Goal: Task Accomplishment & Management: Use online tool/utility

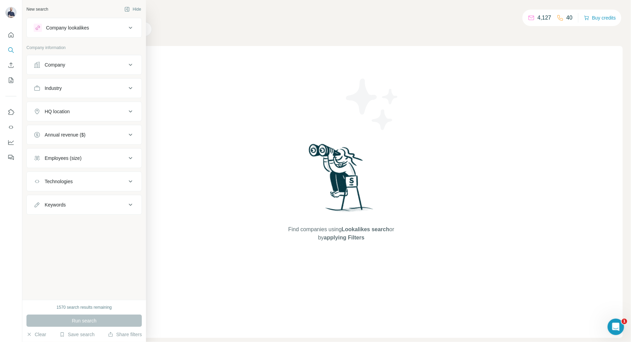
click at [87, 68] on button "Company" at bounding box center [84, 65] width 115 height 16
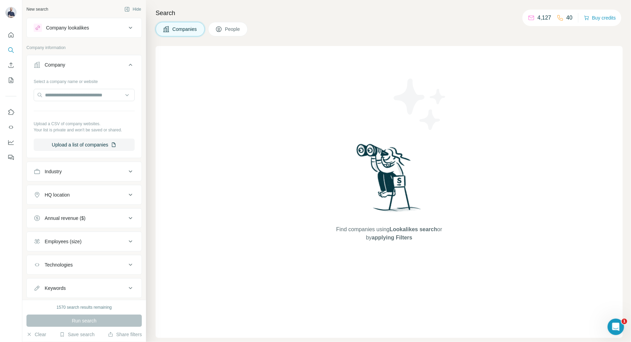
click at [106, 167] on button "Industry" at bounding box center [84, 171] width 115 height 16
click at [100, 215] on div "HQ location" at bounding box center [80, 215] width 93 height 7
click at [95, 228] on input "text" at bounding box center [84, 233] width 101 height 12
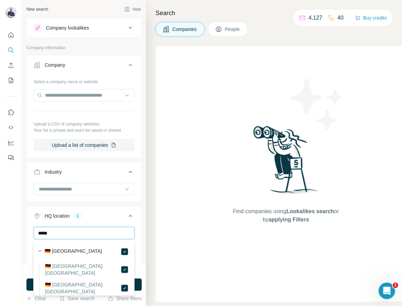
click at [90, 233] on input "*****" at bounding box center [84, 233] width 101 height 12
click at [91, 233] on input "******" at bounding box center [84, 233] width 101 height 12
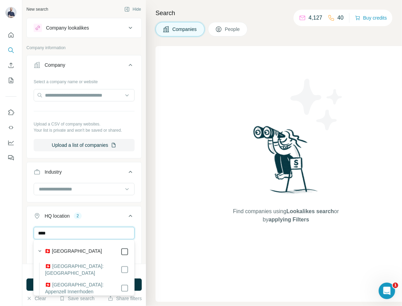
type input "****"
click at [93, 232] on input "****" at bounding box center [84, 233] width 101 height 12
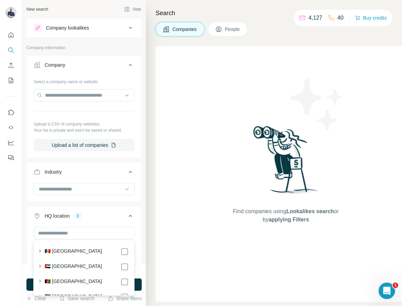
click at [134, 223] on button "HQ location 3" at bounding box center [84, 216] width 115 height 19
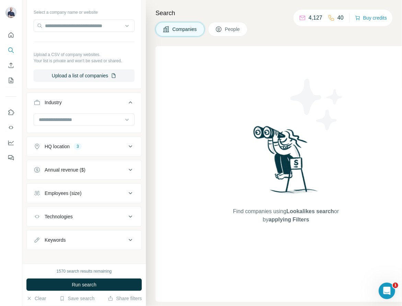
scroll to position [72, 0]
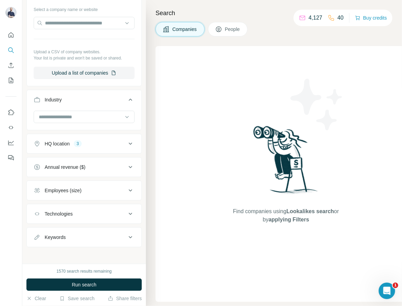
click at [117, 188] on div "Employees (size)" at bounding box center [80, 190] width 93 height 7
click at [117, 187] on div "Employees (size)" at bounding box center [80, 190] width 93 height 7
click at [124, 96] on div "Industry" at bounding box center [80, 99] width 93 height 7
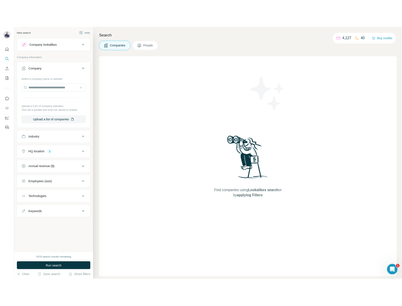
scroll to position [0, 0]
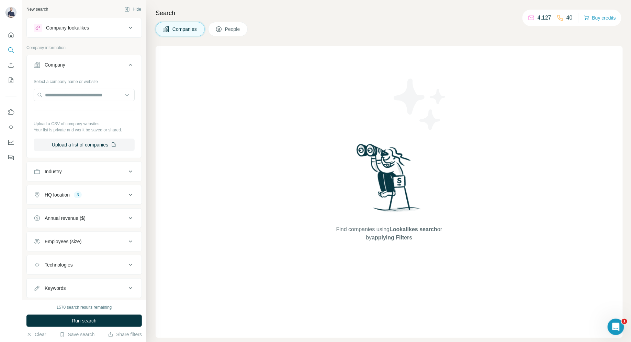
click at [125, 27] on div "Company lookalikes" at bounding box center [80, 28] width 93 height 8
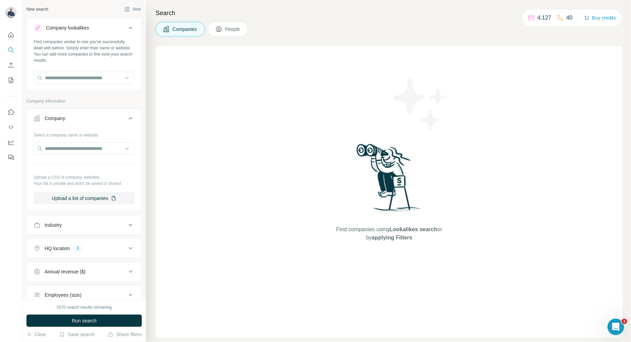
click at [128, 27] on icon at bounding box center [130, 28] width 8 height 8
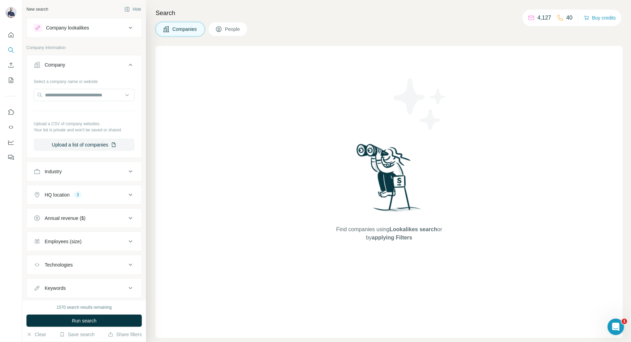
click at [127, 62] on icon at bounding box center [130, 65] width 8 height 8
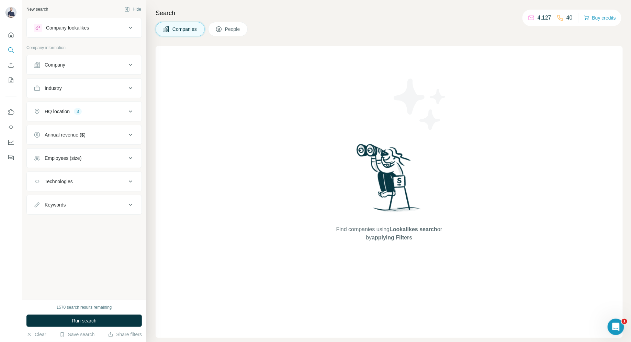
click at [124, 67] on div "Company" at bounding box center [80, 64] width 93 height 7
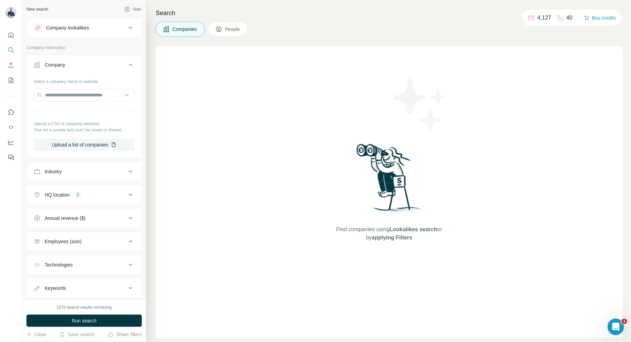
click at [124, 67] on div "Company" at bounding box center [80, 64] width 93 height 7
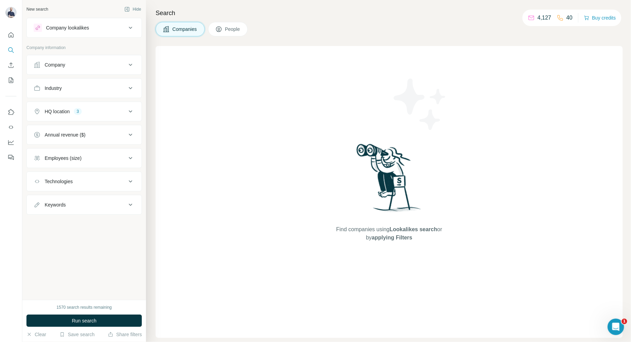
click at [125, 113] on div "HQ location 3" at bounding box center [80, 111] width 93 height 7
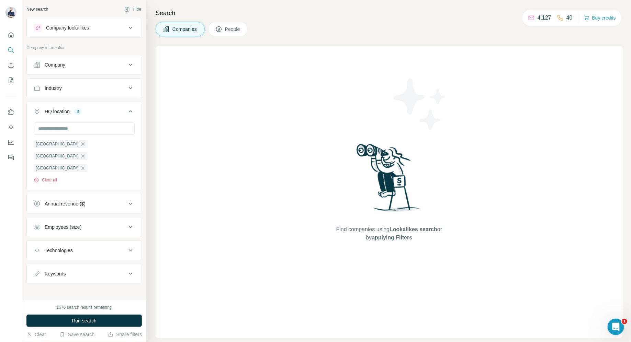
click at [125, 113] on div "HQ location 3" at bounding box center [80, 111] width 93 height 7
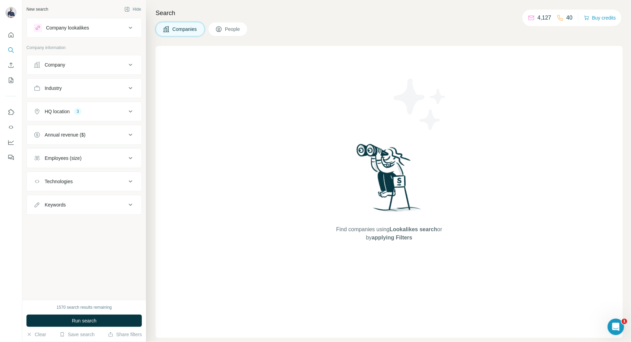
click at [125, 157] on div "Employees (size)" at bounding box center [80, 158] width 93 height 7
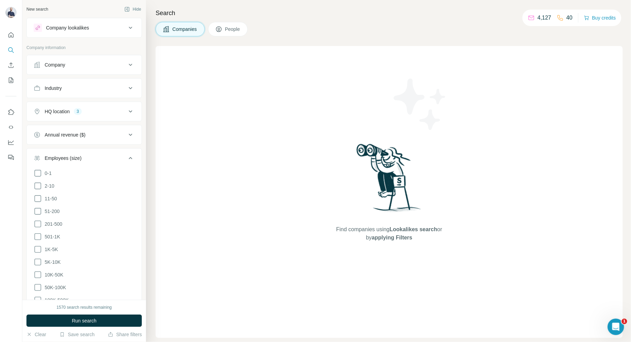
click at [125, 157] on div "Employees (size)" at bounding box center [80, 158] width 93 height 7
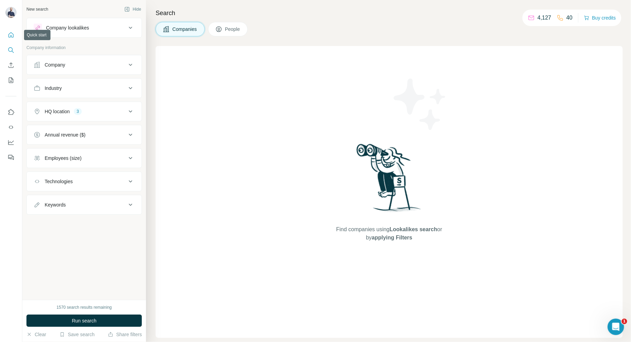
click at [12, 37] on icon "Quick start" at bounding box center [11, 35] width 7 height 7
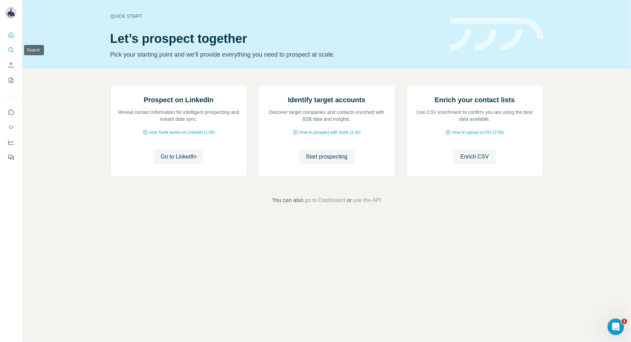
click at [11, 48] on icon "Search" at bounding box center [11, 50] width 7 height 7
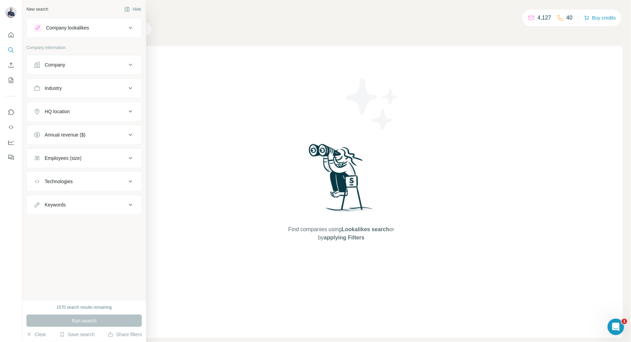
click at [122, 61] on div "Company" at bounding box center [80, 64] width 93 height 7
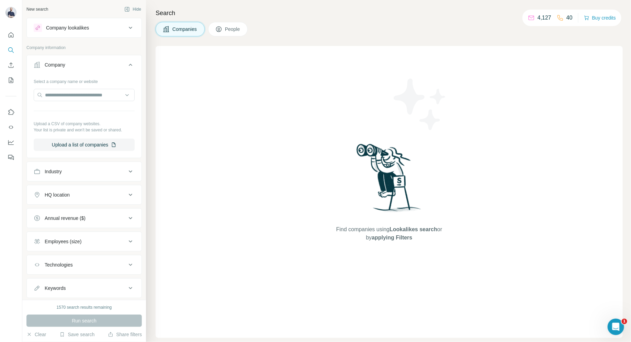
click at [122, 61] on div "Company" at bounding box center [80, 64] width 93 height 7
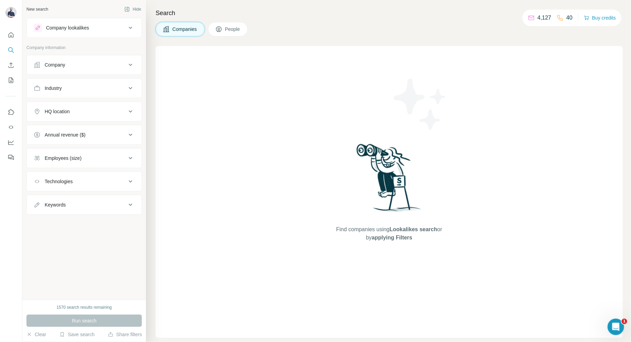
click at [115, 35] on button "Company lookalikes" at bounding box center [84, 28] width 115 height 16
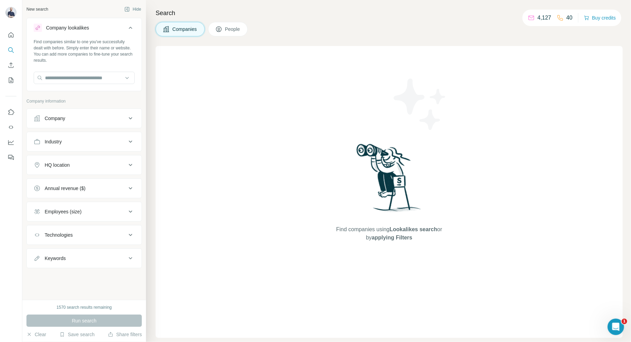
click at [237, 26] on span "People" at bounding box center [233, 29] width 16 height 7
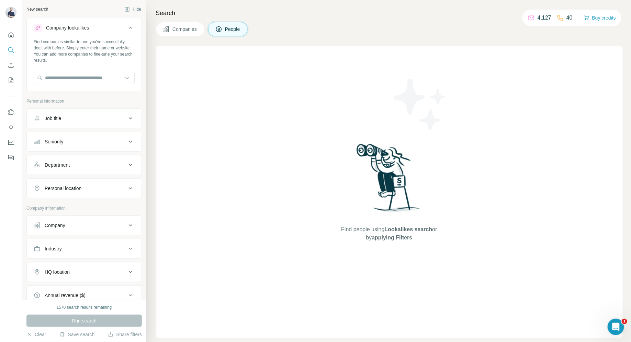
click at [74, 118] on div "Job title" at bounding box center [80, 118] width 93 height 7
click at [102, 137] on input "text" at bounding box center [77, 135] width 87 height 12
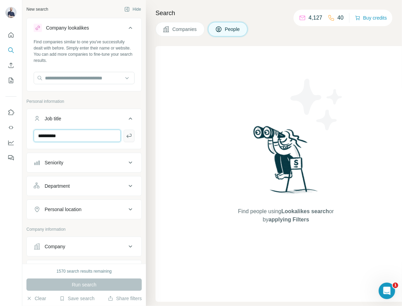
type input "**********"
click at [126, 137] on icon "button" at bounding box center [129, 135] width 7 height 7
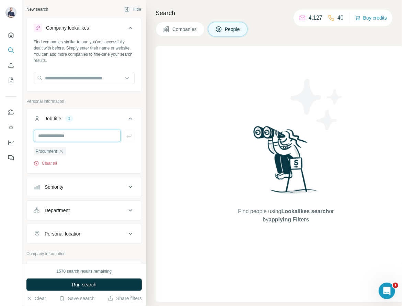
click at [84, 135] on input "text" at bounding box center [77, 135] width 87 height 12
type input "**********"
click at [79, 188] on div "Seniority" at bounding box center [80, 186] width 93 height 7
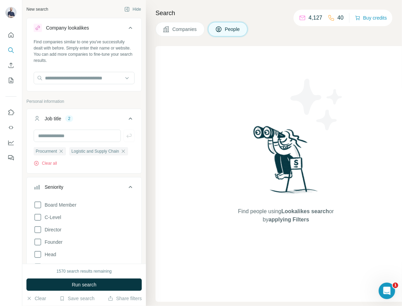
scroll to position [4, 0]
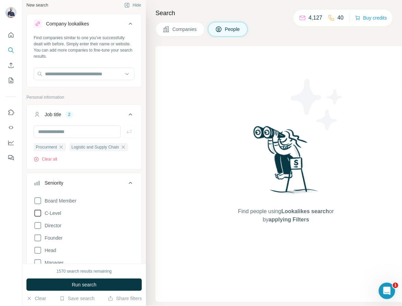
click at [42, 211] on span "C-Level" at bounding box center [51, 212] width 19 height 7
click at [40, 224] on icon at bounding box center [38, 225] width 8 height 8
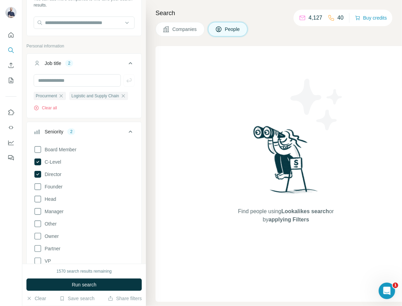
scroll to position [56, 0]
click at [37, 197] on icon at bounding box center [38, 198] width 8 height 8
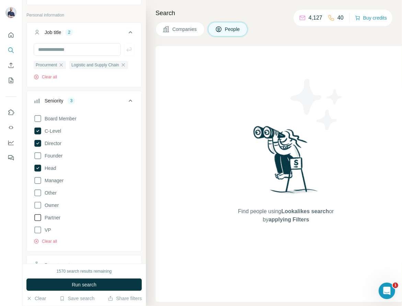
click at [40, 214] on icon at bounding box center [38, 217] width 8 height 8
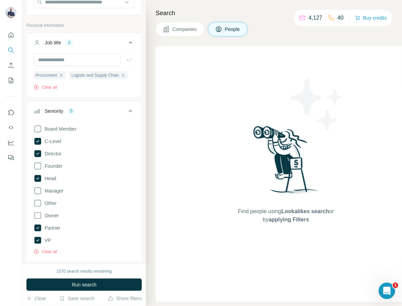
scroll to position [64, 0]
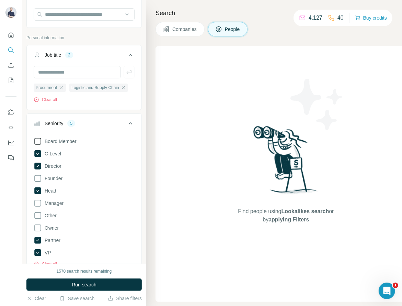
click at [39, 137] on icon at bounding box center [38, 141] width 8 height 8
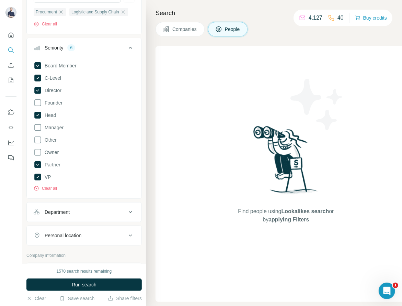
click at [116, 233] on div "Personal location" at bounding box center [80, 235] width 93 height 7
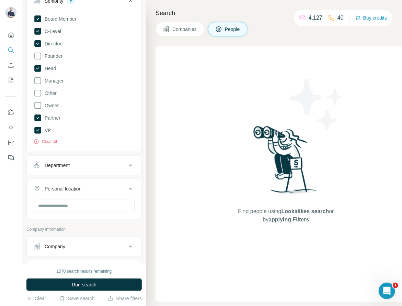
scroll to position [255, 0]
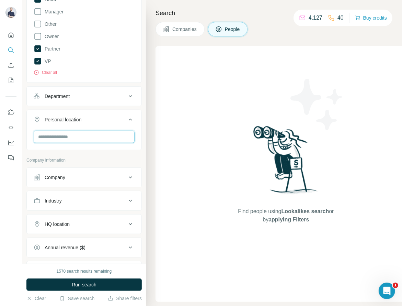
click at [101, 135] on input "text" at bounding box center [84, 136] width 101 height 12
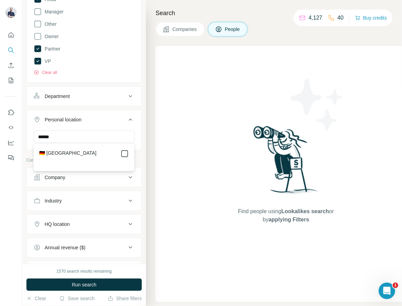
click at [121, 153] on icon at bounding box center [124, 153] width 8 height 8
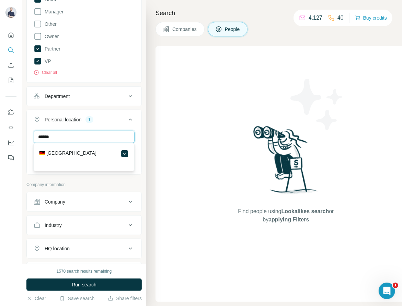
click at [105, 137] on input "******" at bounding box center [84, 136] width 101 height 12
click at [118, 152] on div "🇦🇹 [GEOGRAPHIC_DATA]" at bounding box center [84, 153] width 90 height 8
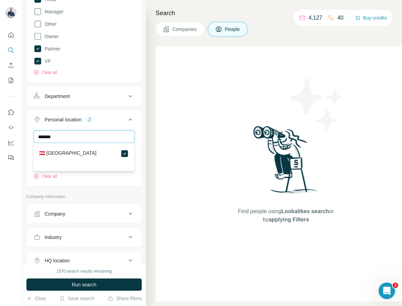
click at [93, 132] on input "*******" at bounding box center [84, 136] width 101 height 12
type input "**********"
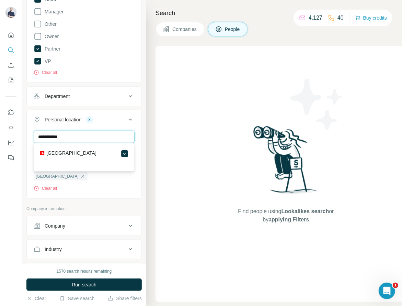
click at [118, 135] on input "**********" at bounding box center [84, 136] width 101 height 12
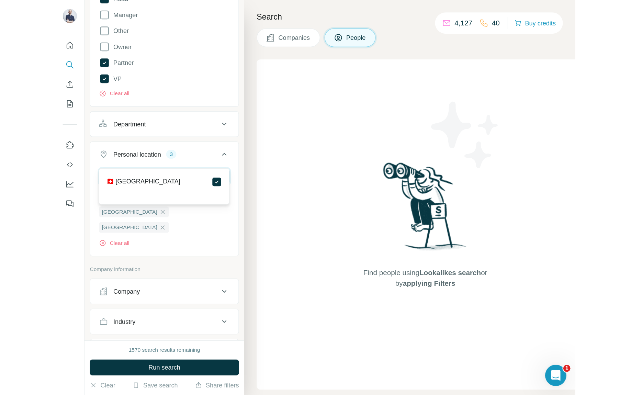
scroll to position [354, 0]
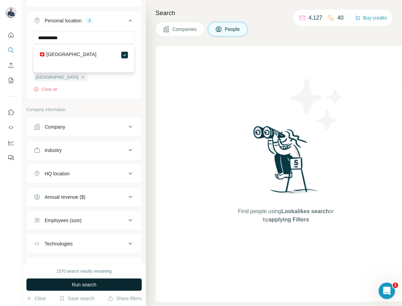
click at [89, 284] on span "Run search" at bounding box center [84, 284] width 25 height 7
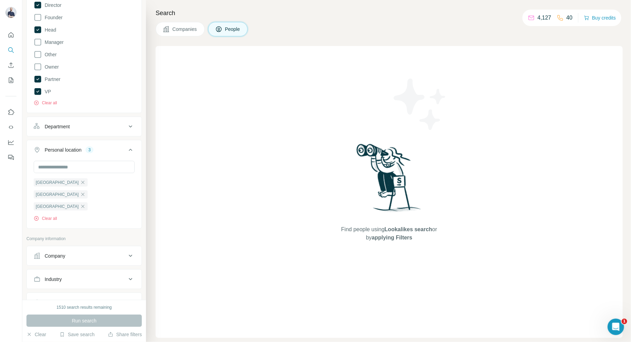
scroll to position [193, 0]
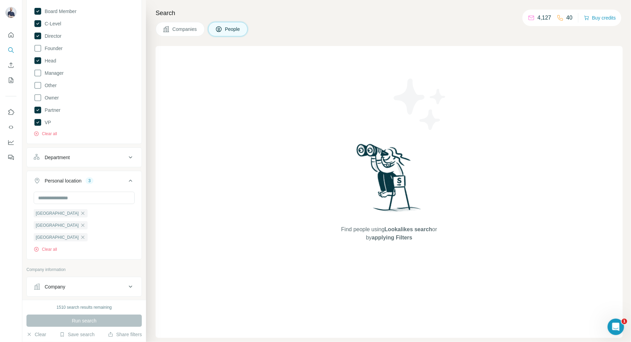
click at [94, 321] on div "Run search" at bounding box center [83, 321] width 115 height 12
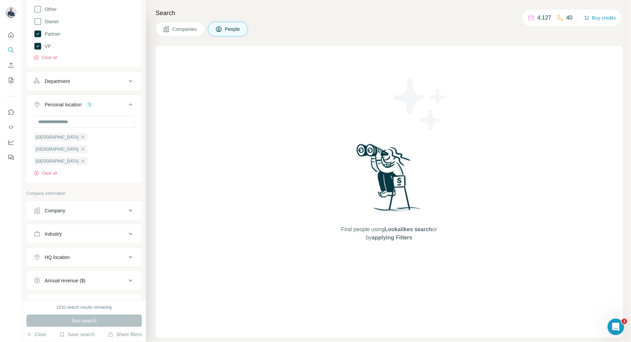
scroll to position [322, 0]
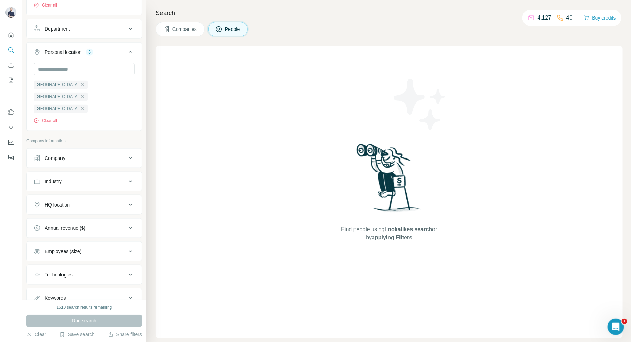
click at [93, 322] on div "Run search" at bounding box center [83, 321] width 115 height 12
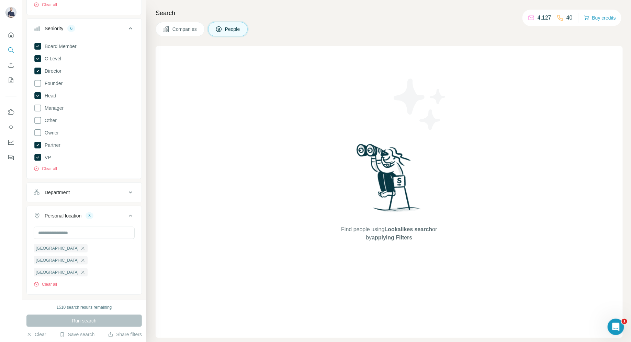
scroll to position [151, 0]
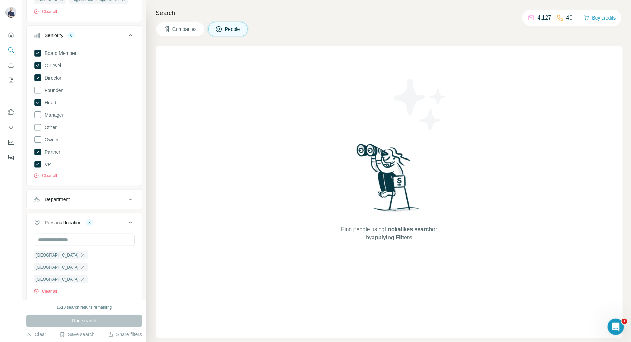
click at [113, 198] on div "Department" at bounding box center [80, 199] width 93 height 7
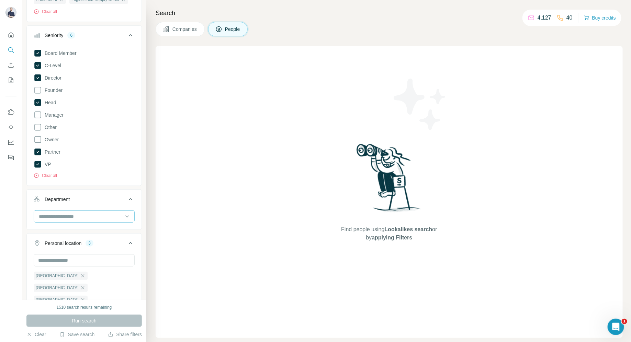
click at [119, 213] on input at bounding box center [80, 217] width 85 height 8
click at [192, 161] on div "Find people using Lookalikes search or by applying Filters" at bounding box center [389, 192] width 467 height 292
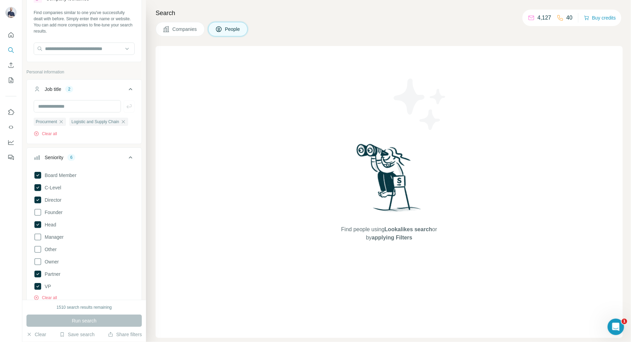
scroll to position [0, 0]
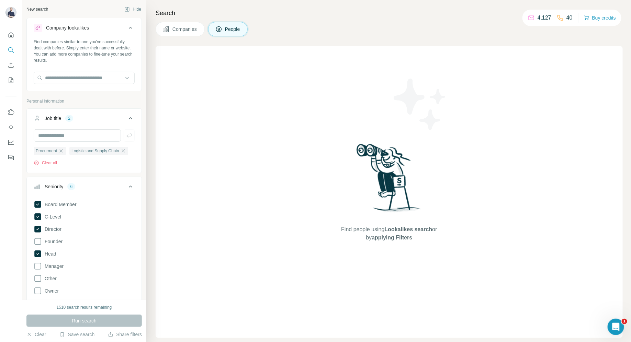
click at [106, 319] on div "Run search" at bounding box center [83, 321] width 115 height 12
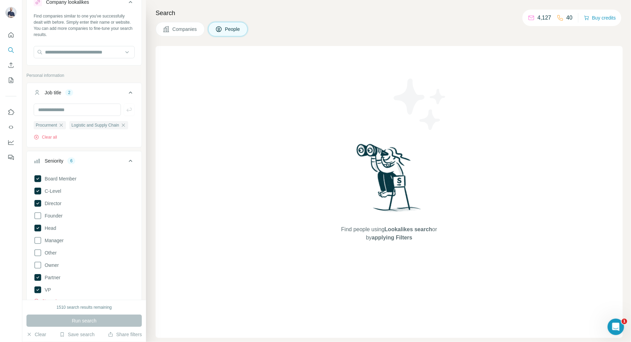
scroll to position [25, 0]
click at [78, 107] on input "text" at bounding box center [77, 111] width 87 height 12
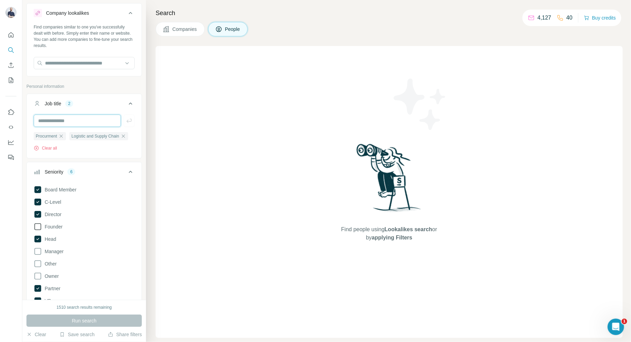
scroll to position [0, 0]
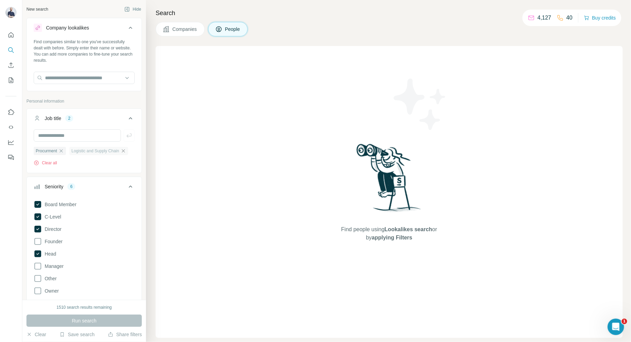
click at [126, 151] on icon "button" at bounding box center [122, 150] width 5 height 5
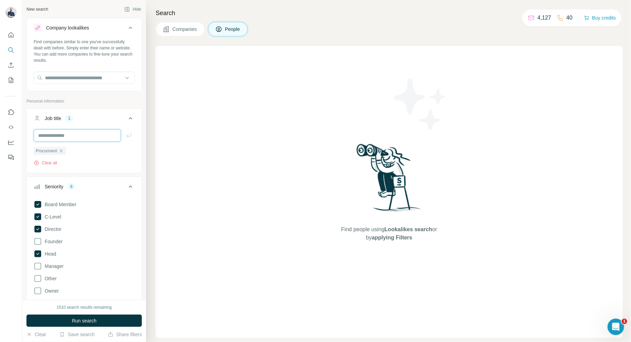
click at [80, 135] on input "text" at bounding box center [77, 135] width 87 height 12
type input "********"
type input "**********"
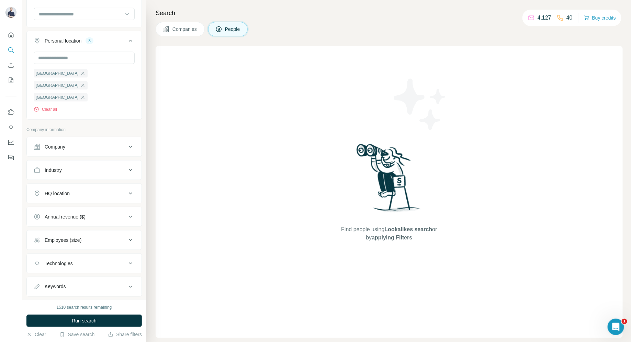
scroll to position [355, 0]
click at [100, 138] on button "Company" at bounding box center [84, 146] width 115 height 16
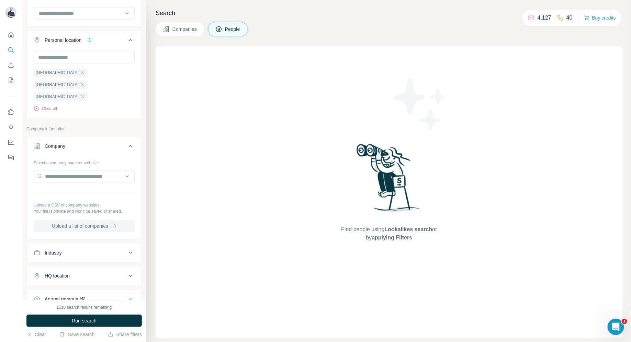
click at [75, 220] on button "Upload a list of companies" at bounding box center [84, 226] width 101 height 12
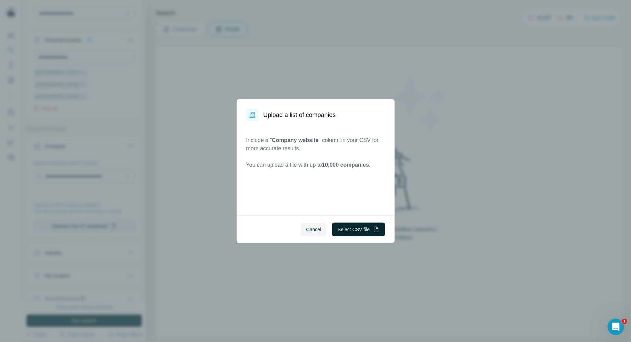
click at [345, 230] on button "Select CSV file" at bounding box center [358, 230] width 53 height 14
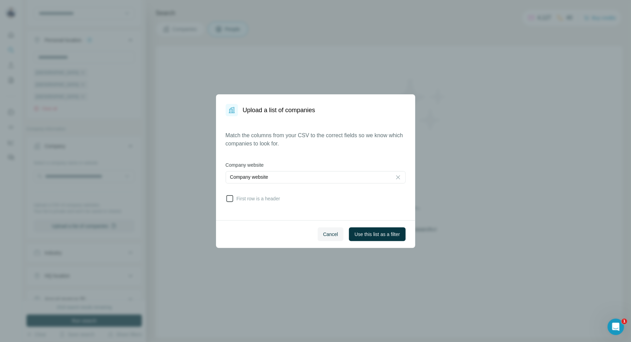
click at [227, 200] on icon at bounding box center [230, 199] width 8 height 8
click at [376, 232] on span "Use this list as a filter" at bounding box center [376, 234] width 45 height 7
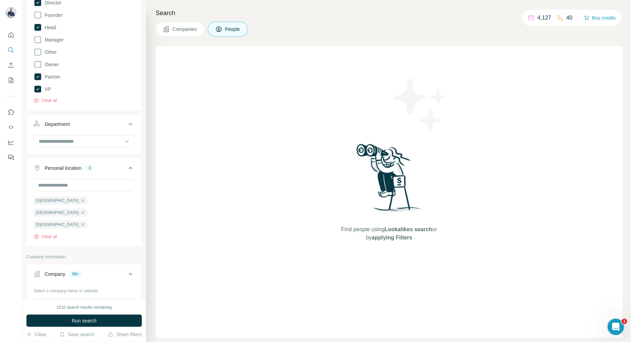
scroll to position [442, 0]
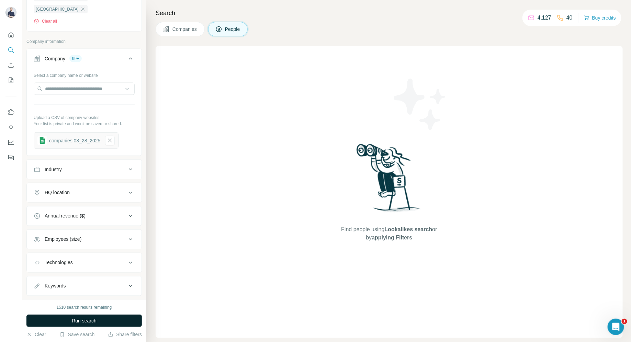
click at [89, 321] on span "Run search" at bounding box center [84, 321] width 25 height 7
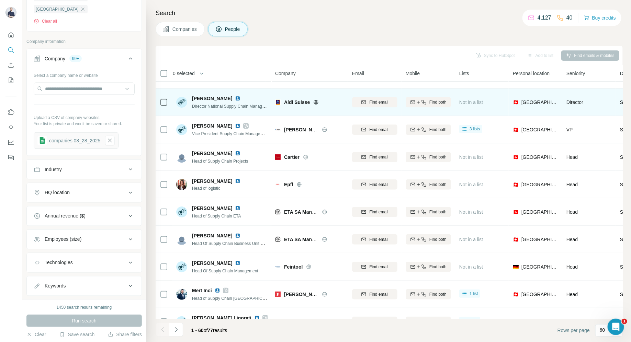
scroll to position [0, 0]
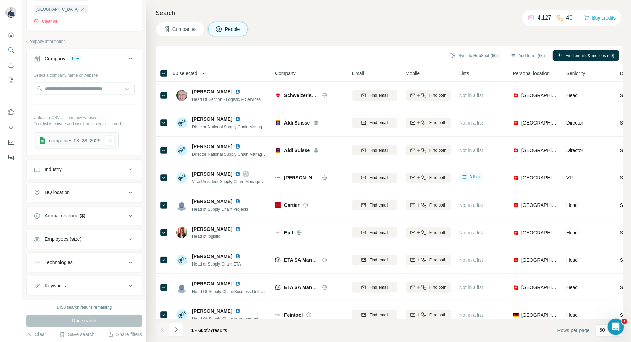
click at [199, 71] on button "button" at bounding box center [204, 74] width 14 height 14
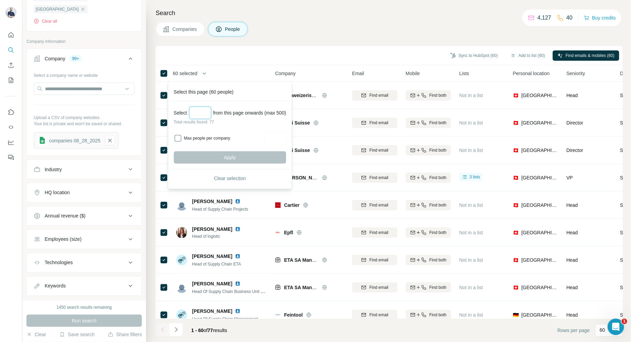
click at [198, 112] on input "Select a number (up to 500)" at bounding box center [200, 113] width 22 height 12
type input "**"
click at [274, 131] on div "Select ** from this page onwards (max 500) Total results found: 77 Max people p…" at bounding box center [230, 135] width 120 height 68
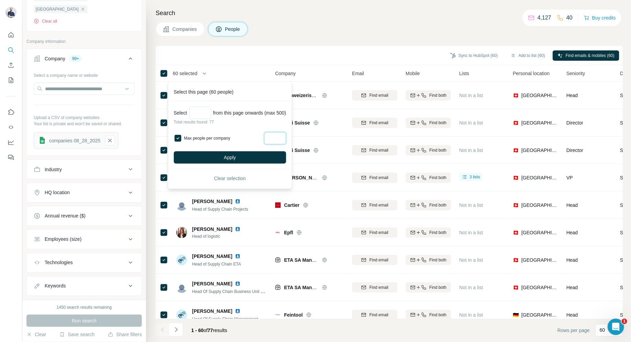
click at [277, 137] on input "Max people per company" at bounding box center [275, 138] width 22 height 12
click at [226, 157] on span "Apply" at bounding box center [230, 157] width 12 height 7
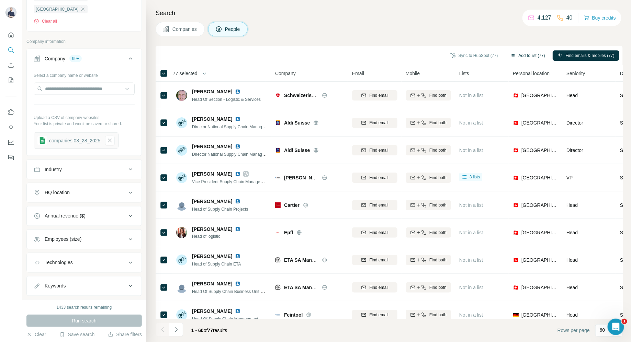
click at [523, 54] on button "Add to list (77)" at bounding box center [527, 55] width 44 height 10
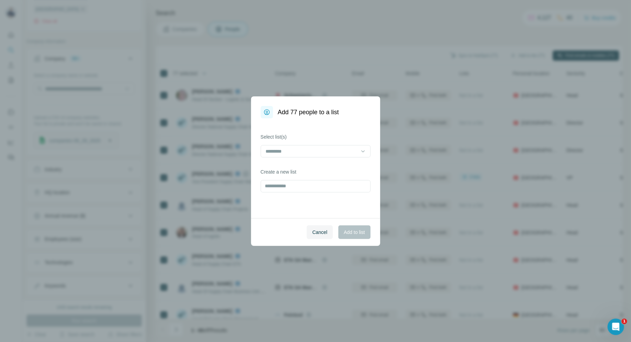
click at [441, 85] on div "Add 77 people to a list Select list(s) Create a new list Cancel Add to list" at bounding box center [315, 171] width 631 height 342
click at [324, 233] on span "Cancel" at bounding box center [319, 232] width 15 height 7
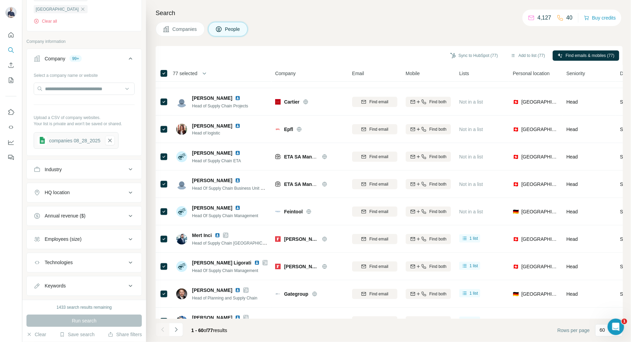
scroll to position [137, 0]
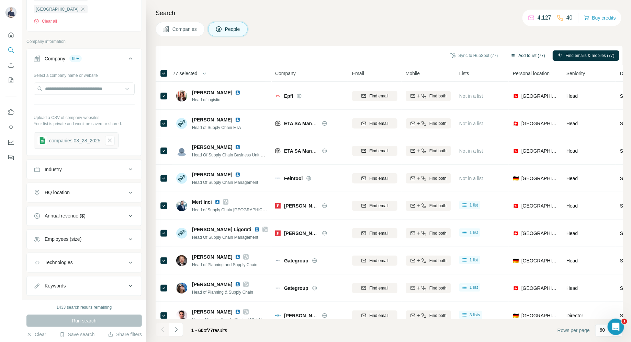
click at [531, 53] on button "Add to list (77)" at bounding box center [527, 55] width 44 height 10
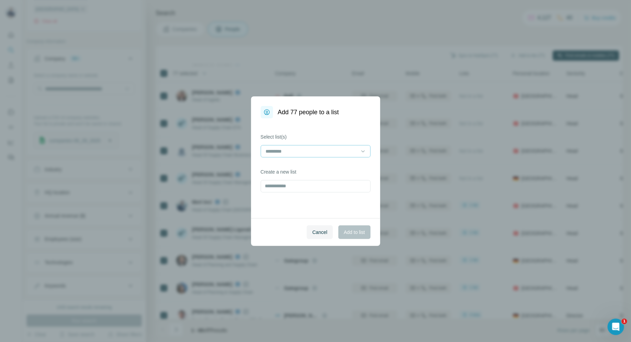
click at [342, 153] on input at bounding box center [311, 152] width 93 height 8
click at [311, 128] on div "Select list(s) Create a new list" at bounding box center [315, 168] width 129 height 100
click at [320, 154] on input at bounding box center [311, 152] width 93 height 8
click at [313, 180] on div "Oli - Pending call list" at bounding box center [315, 179] width 98 height 7
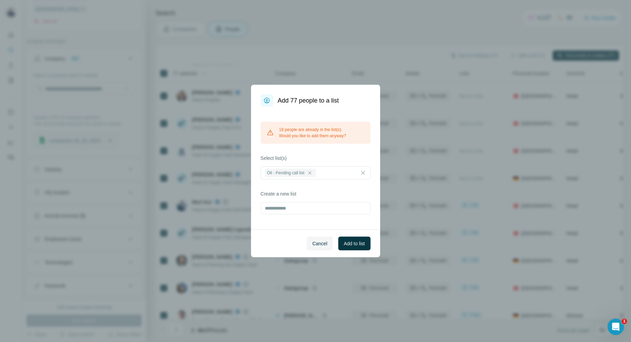
click at [332, 149] on div "18 people are already in the list(s). Would you like to add them anyway? Select…" at bounding box center [315, 168] width 129 height 123
click at [353, 241] on span "Add to list" at bounding box center [354, 243] width 21 height 7
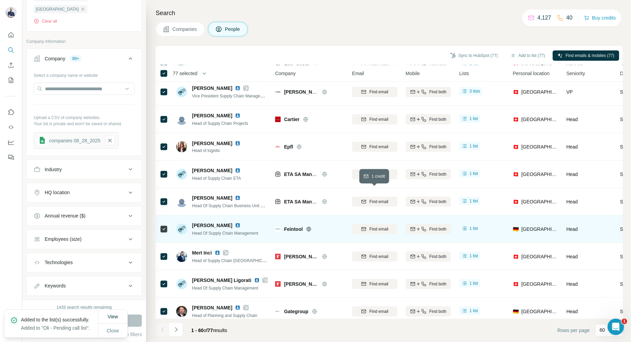
scroll to position [0, 0]
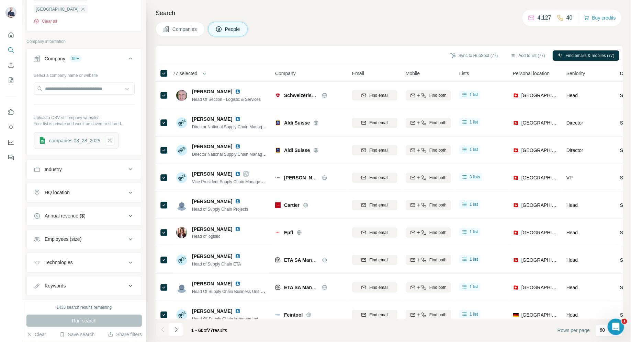
click at [84, 137] on div "companies 08_28_2025" at bounding box center [74, 140] width 51 height 7
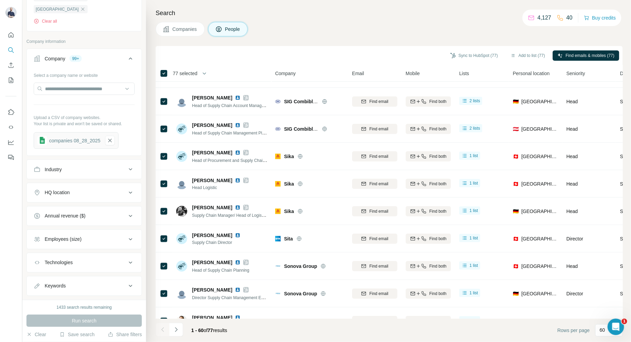
scroll to position [1410, 0]
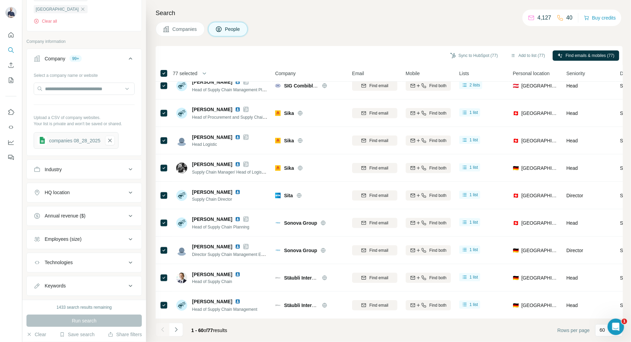
click at [78, 137] on div "companies 08_28_2025" at bounding box center [74, 140] width 51 height 7
